Goal: Transaction & Acquisition: Purchase product/service

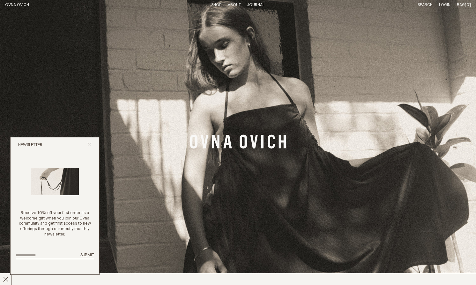
click at [89, 143] on icon "Close popup" at bounding box center [90, 144] width 4 height 4
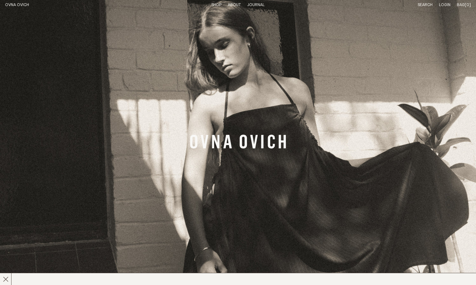
click at [217, 4] on link "Shop" at bounding box center [216, 5] width 10 height 4
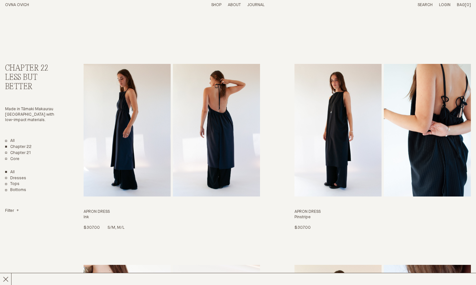
click at [127, 131] on img "Apron Dress" at bounding box center [127, 130] width 87 height 133
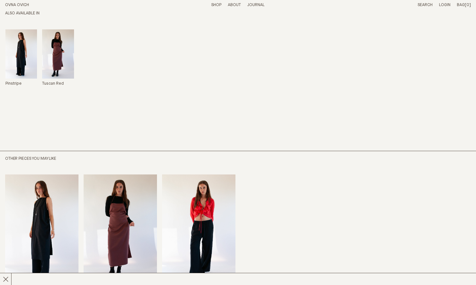
scroll to position [441, 0]
